Goal: Task Accomplishment & Management: Complete application form

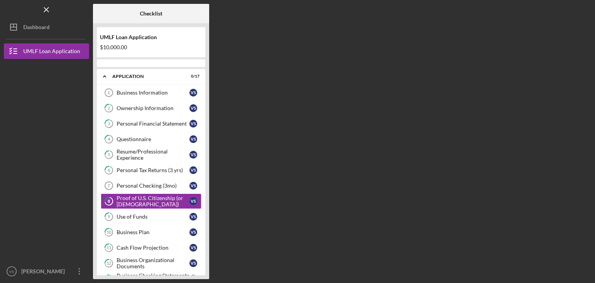
scroll to position [28, 0]
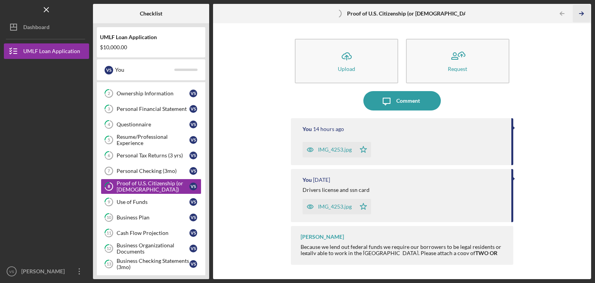
click at [576, 15] on icon "Icon/Table Pagination Arrow" at bounding box center [581, 13] width 17 height 17
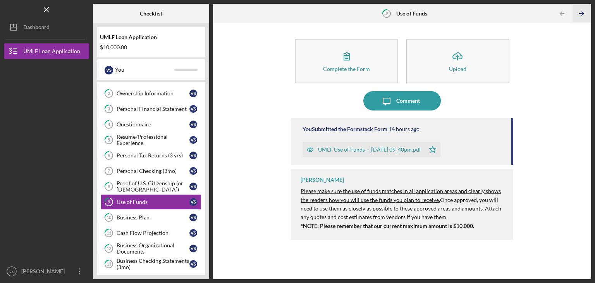
click at [576, 15] on icon "Icon/Table Pagination Arrow" at bounding box center [581, 13] width 17 height 17
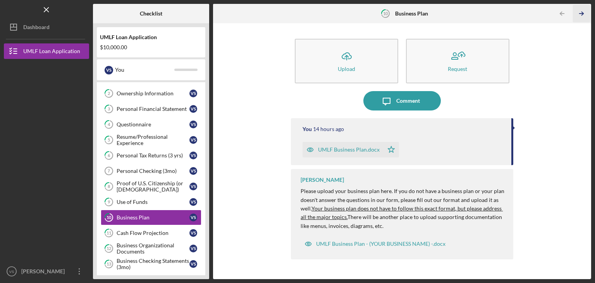
click at [576, 15] on icon "Icon/Table Pagination Arrow" at bounding box center [581, 13] width 17 height 17
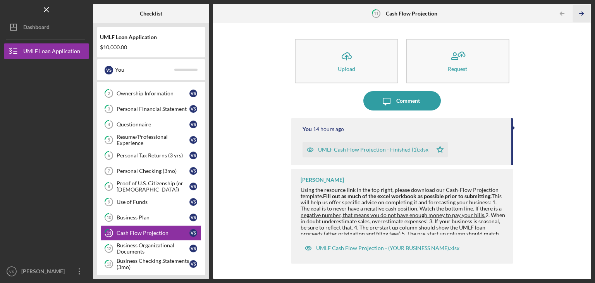
click at [576, 15] on icon "Icon/Table Pagination Arrow" at bounding box center [581, 13] width 17 height 17
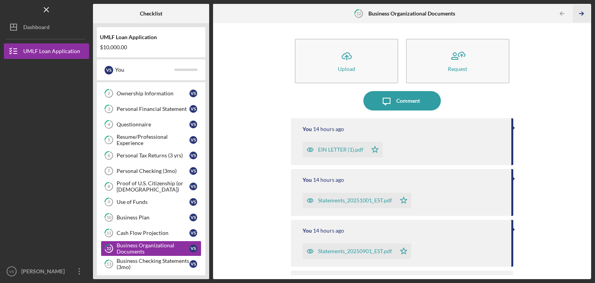
click at [576, 15] on icon "Icon/Table Pagination Arrow" at bounding box center [581, 13] width 17 height 17
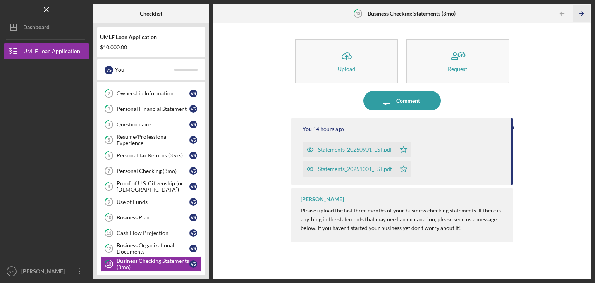
click at [576, 15] on icon "Icon/Table Pagination Arrow" at bounding box center [581, 13] width 17 height 17
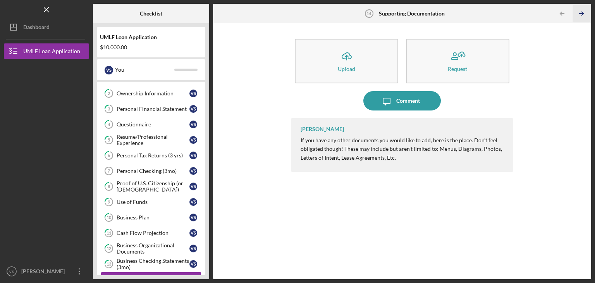
click at [576, 15] on icon "Icon/Table Pagination Arrow" at bounding box center [581, 13] width 17 height 17
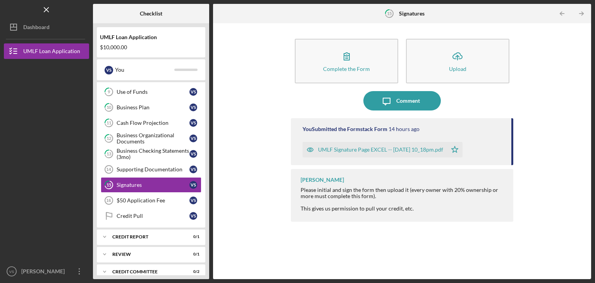
scroll to position [142, 0]
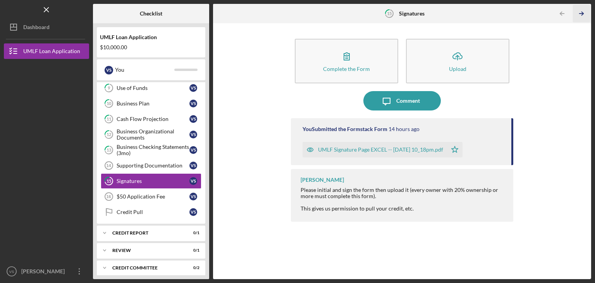
click at [576, 15] on icon "Icon/Table Pagination Arrow" at bounding box center [581, 13] width 17 height 17
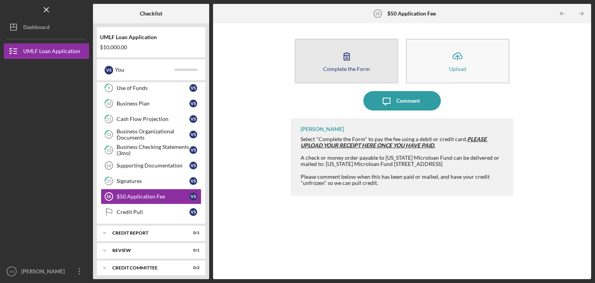
click at [336, 58] on button "Complete the Form Form" at bounding box center [346, 61] width 103 height 45
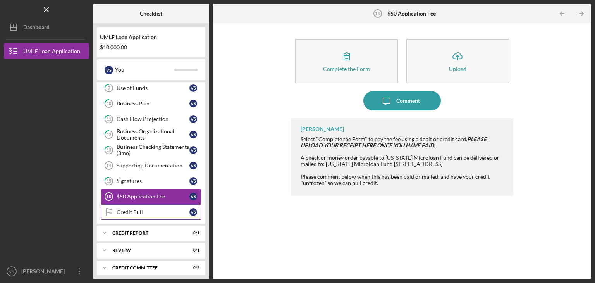
click at [152, 213] on link "Credit Pull Credit Pull V S" at bounding box center [151, 211] width 101 height 15
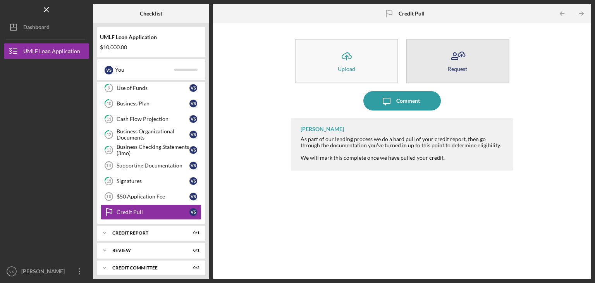
click at [455, 62] on icon "button" at bounding box center [457, 55] width 19 height 19
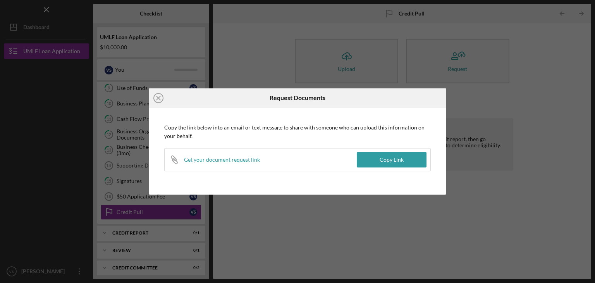
click at [480, 176] on div "Icon/Close Request Documents Copy the link below into an email or text message …" at bounding box center [297, 141] width 595 height 283
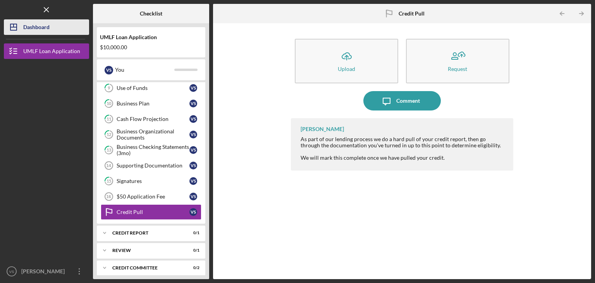
click at [42, 33] on div "Dashboard" at bounding box center [36, 27] width 26 height 17
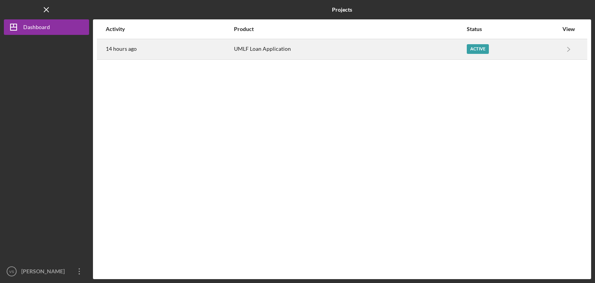
click at [170, 52] on div "14 hours ago" at bounding box center [169, 49] width 127 height 19
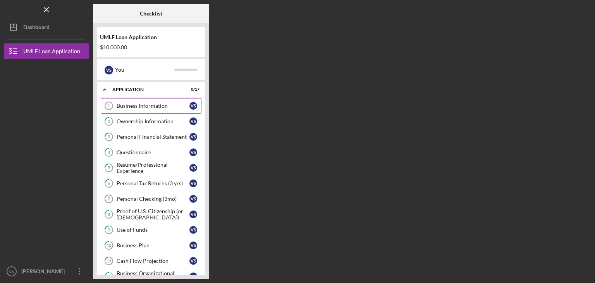
click at [154, 107] on div "Business Information" at bounding box center [153, 106] width 73 height 6
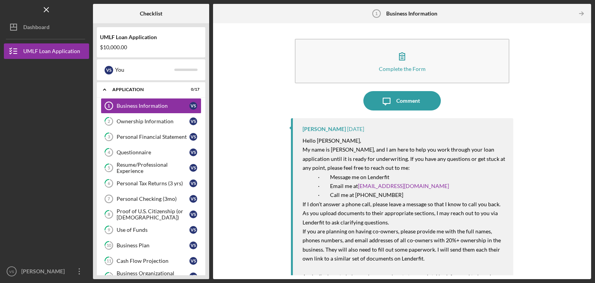
click at [587, 208] on div "Complete the Form Form Icon/Message Comment [PERSON_NAME] [DATE] Hello [PERSON_…" at bounding box center [402, 151] width 378 height 256
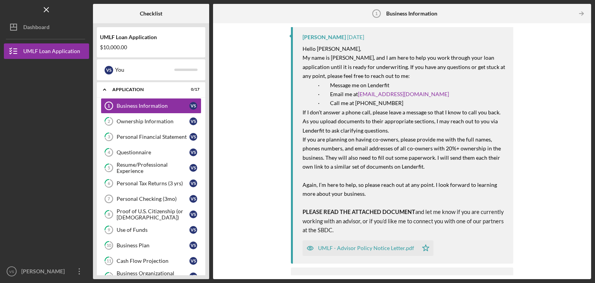
scroll to position [121, 0]
